Goal: Navigation & Orientation: Find specific page/section

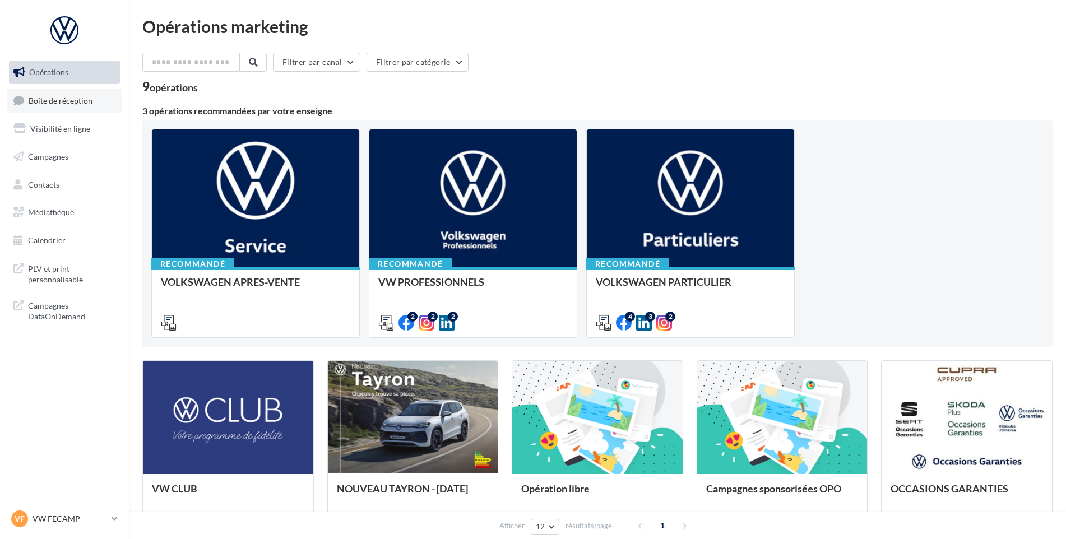
click at [44, 101] on span "Boîte de réception" at bounding box center [61, 100] width 64 height 10
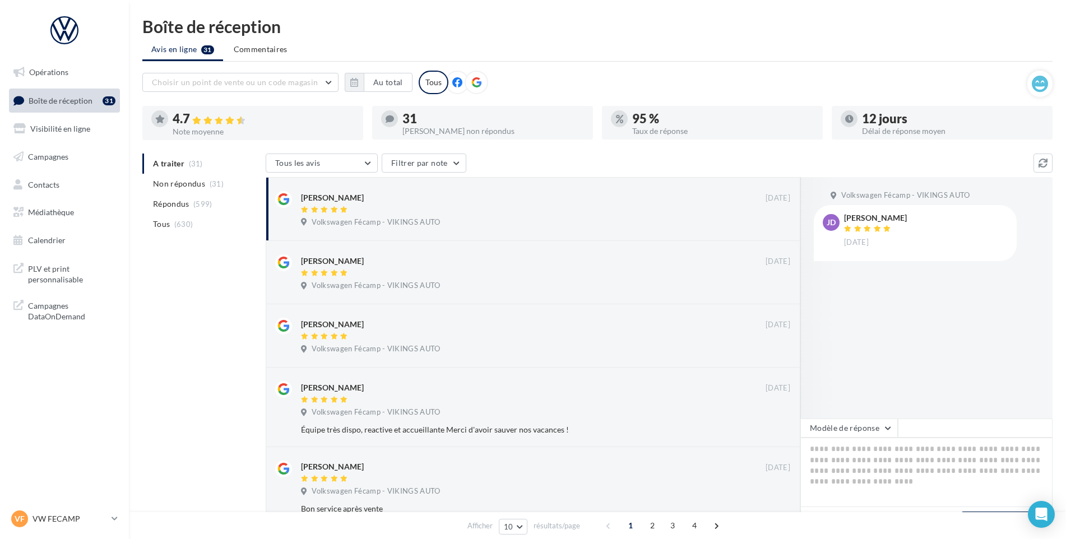
click at [73, 532] on div "VF VW FECAMP vw-stl-vau" at bounding box center [64, 524] width 129 height 31
click at [73, 521] on p "VW FECAMP" at bounding box center [70, 519] width 75 height 11
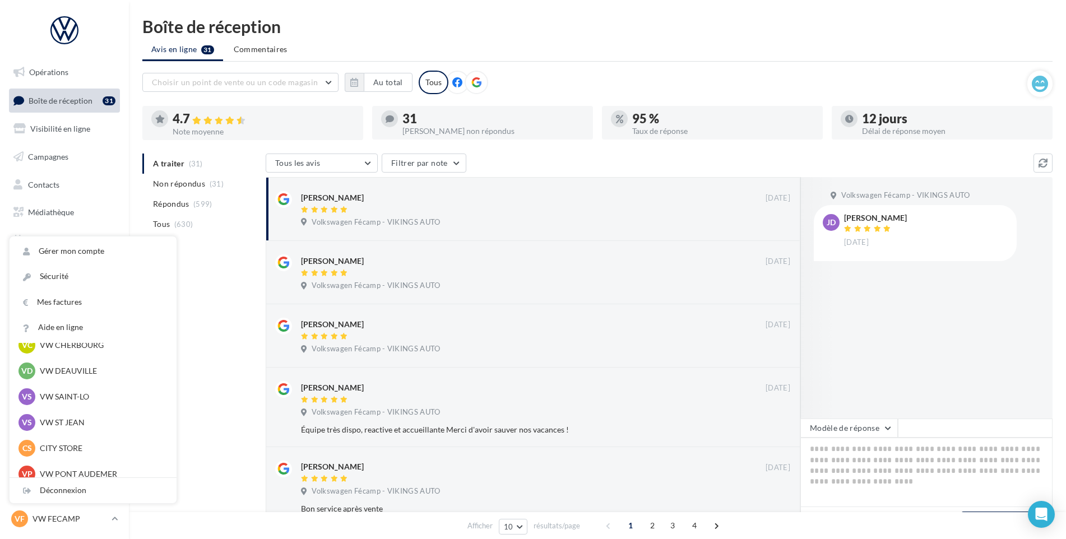
scroll to position [112, 0]
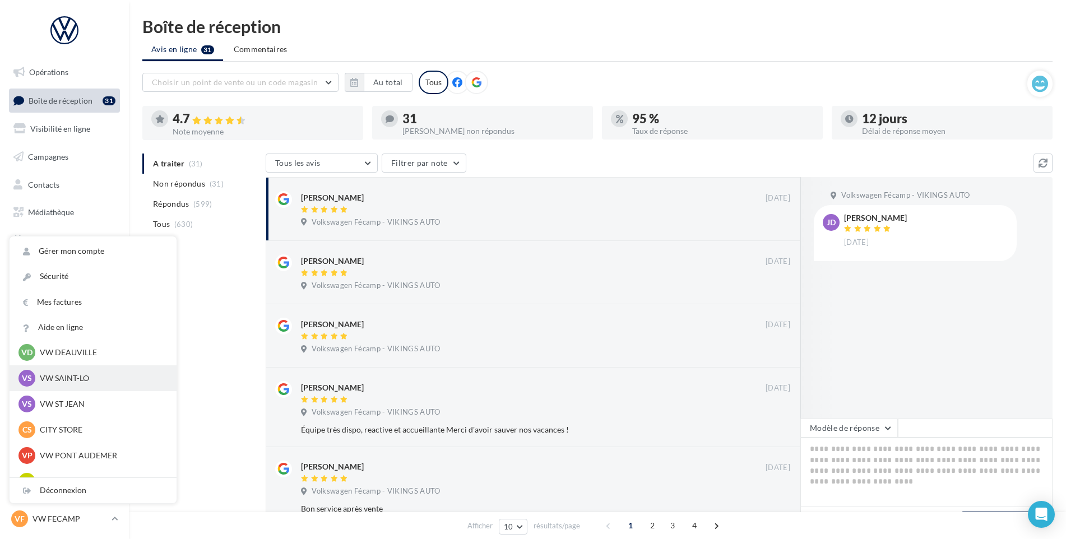
click at [82, 385] on div "VS VW SAINT-LO vw-stlo-vau" at bounding box center [93, 378] width 149 height 17
